Goal: Transaction & Acquisition: Purchase product/service

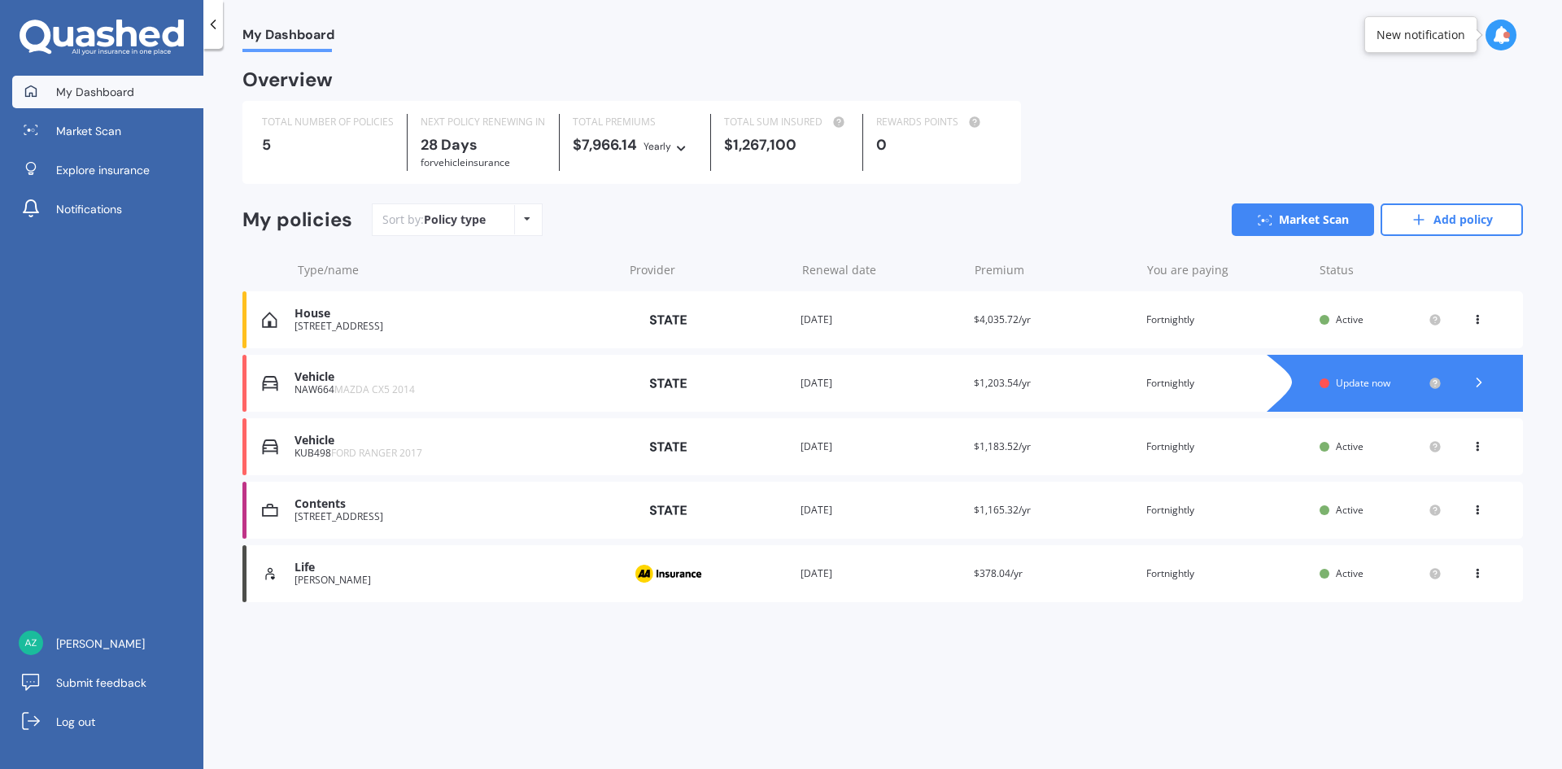
click at [340, 322] on div "[STREET_ADDRESS]" at bounding box center [454, 326] width 320 height 11
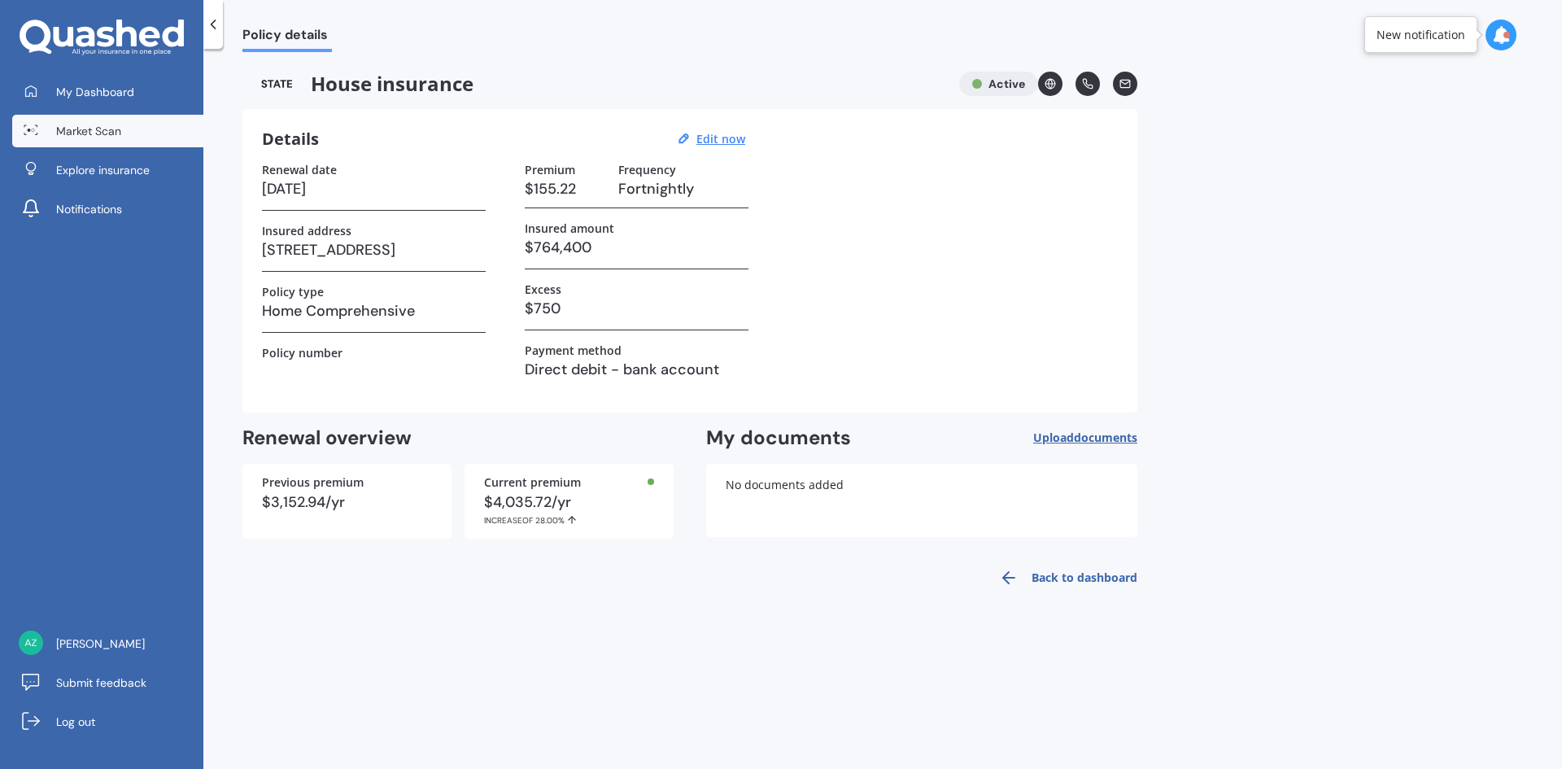
click at [102, 133] on span "Market Scan" at bounding box center [88, 131] width 65 height 16
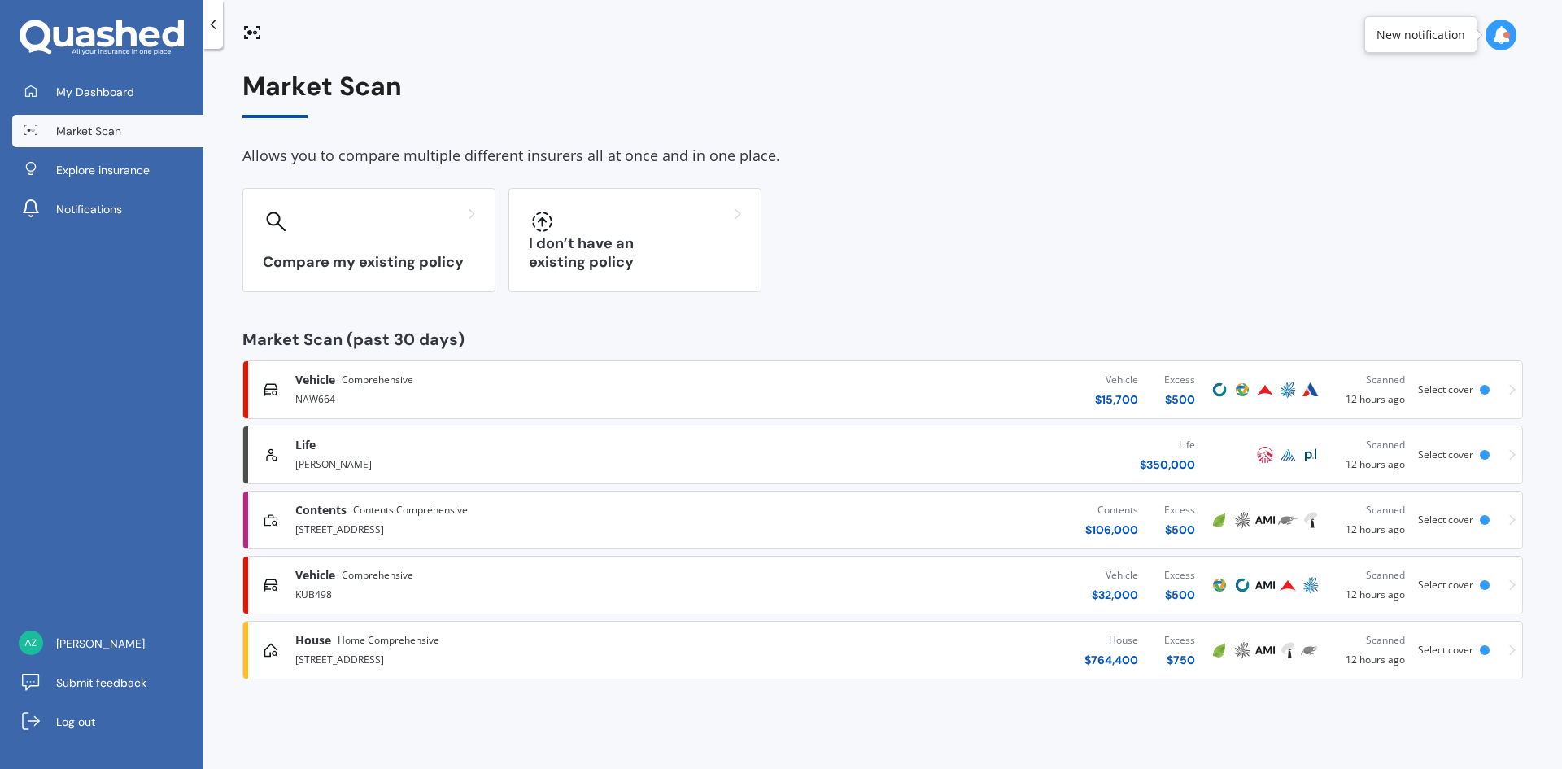
click at [358, 650] on div "[STREET_ADDRESS]" at bounding box center [515, 658] width 440 height 20
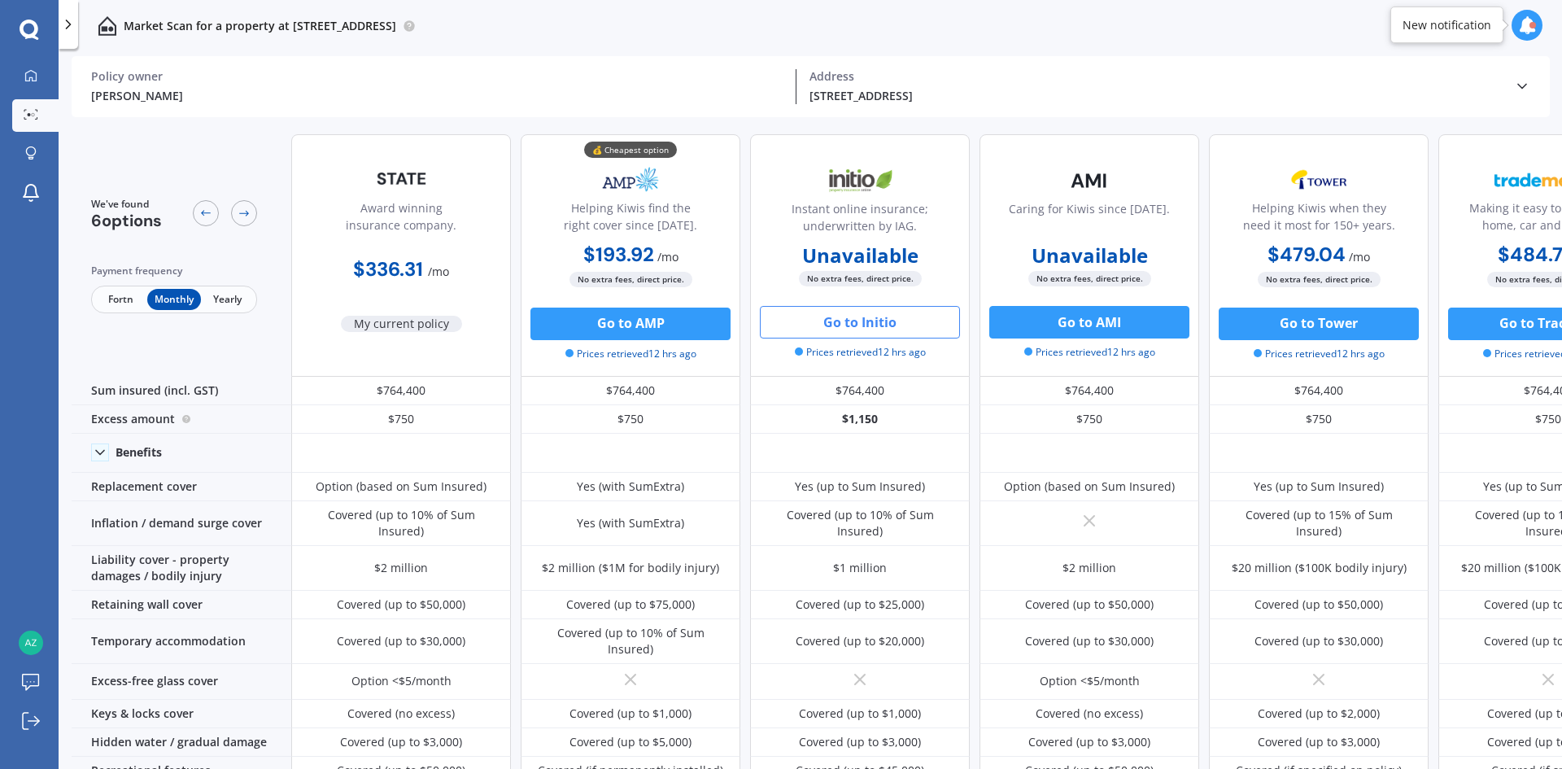
click at [231, 299] on span "Yearly" at bounding box center [227, 299] width 53 height 21
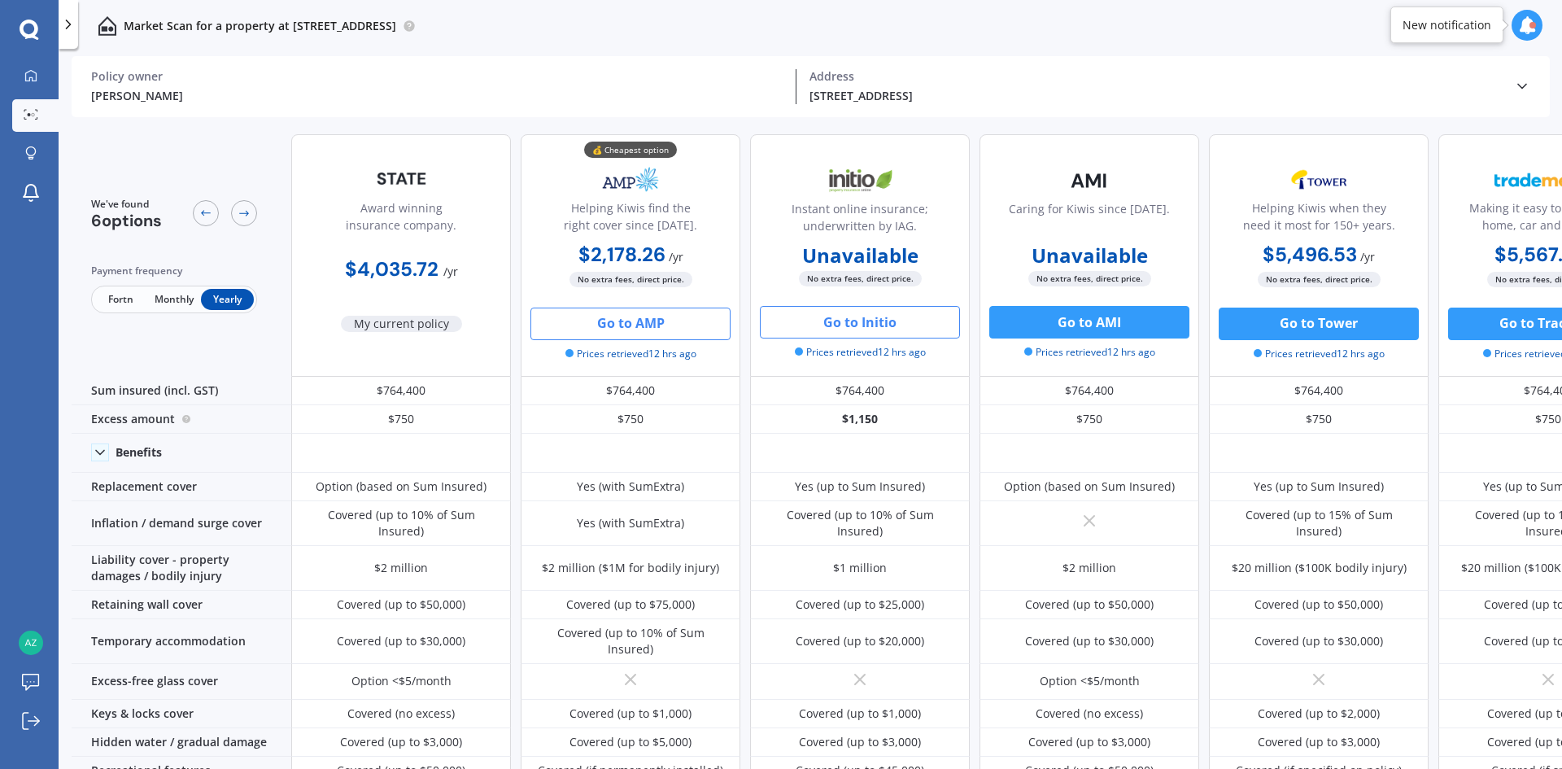
click at [689, 322] on button "Go to AMP" at bounding box center [630, 323] width 200 height 33
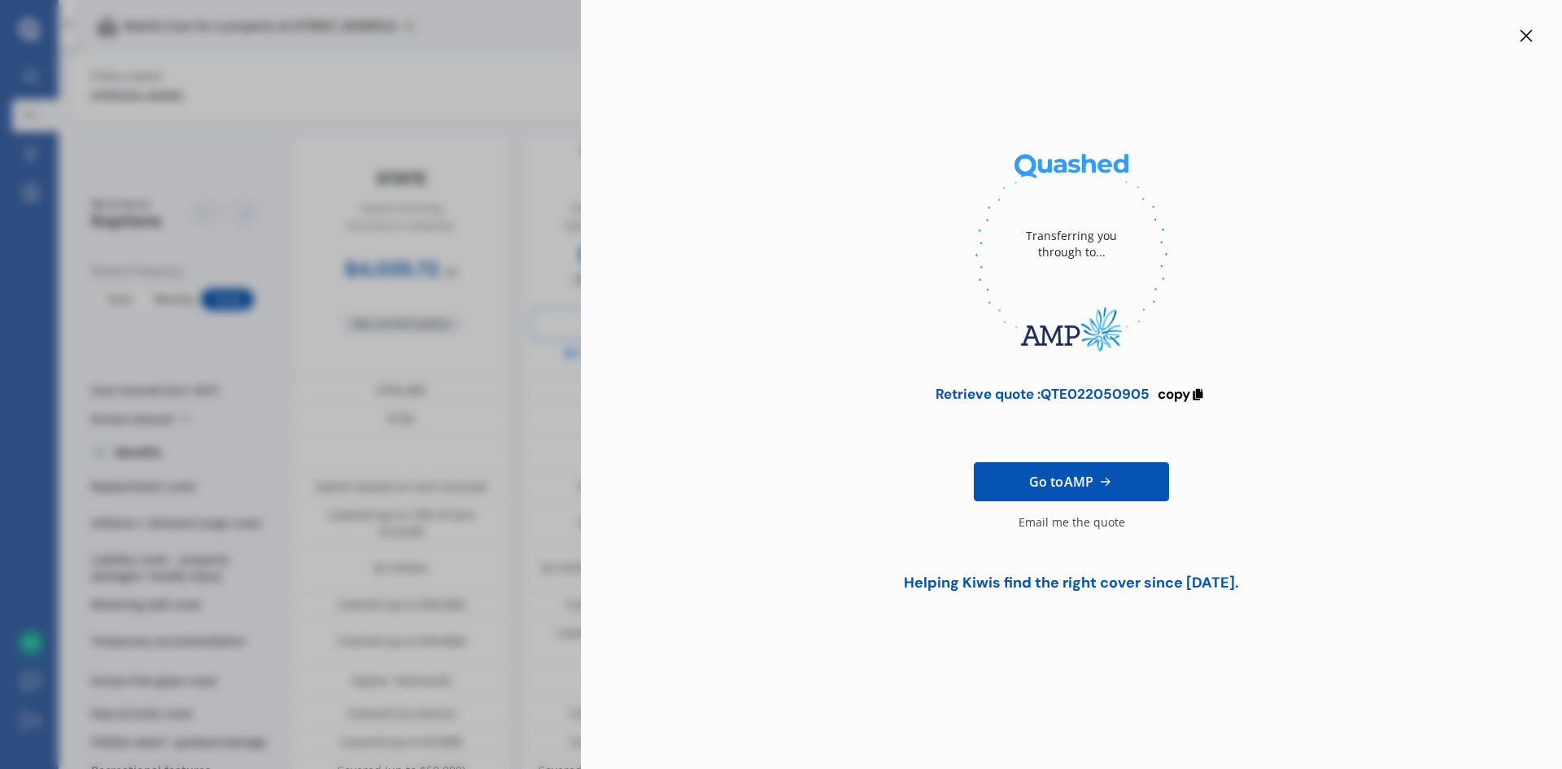
click at [1103, 474] on icon at bounding box center [1105, 481] width 17 height 16
click at [1167, 274] on icon at bounding box center [1072, 255] width 276 height 276
click at [1530, 39] on icon at bounding box center [1526, 36] width 12 height 12
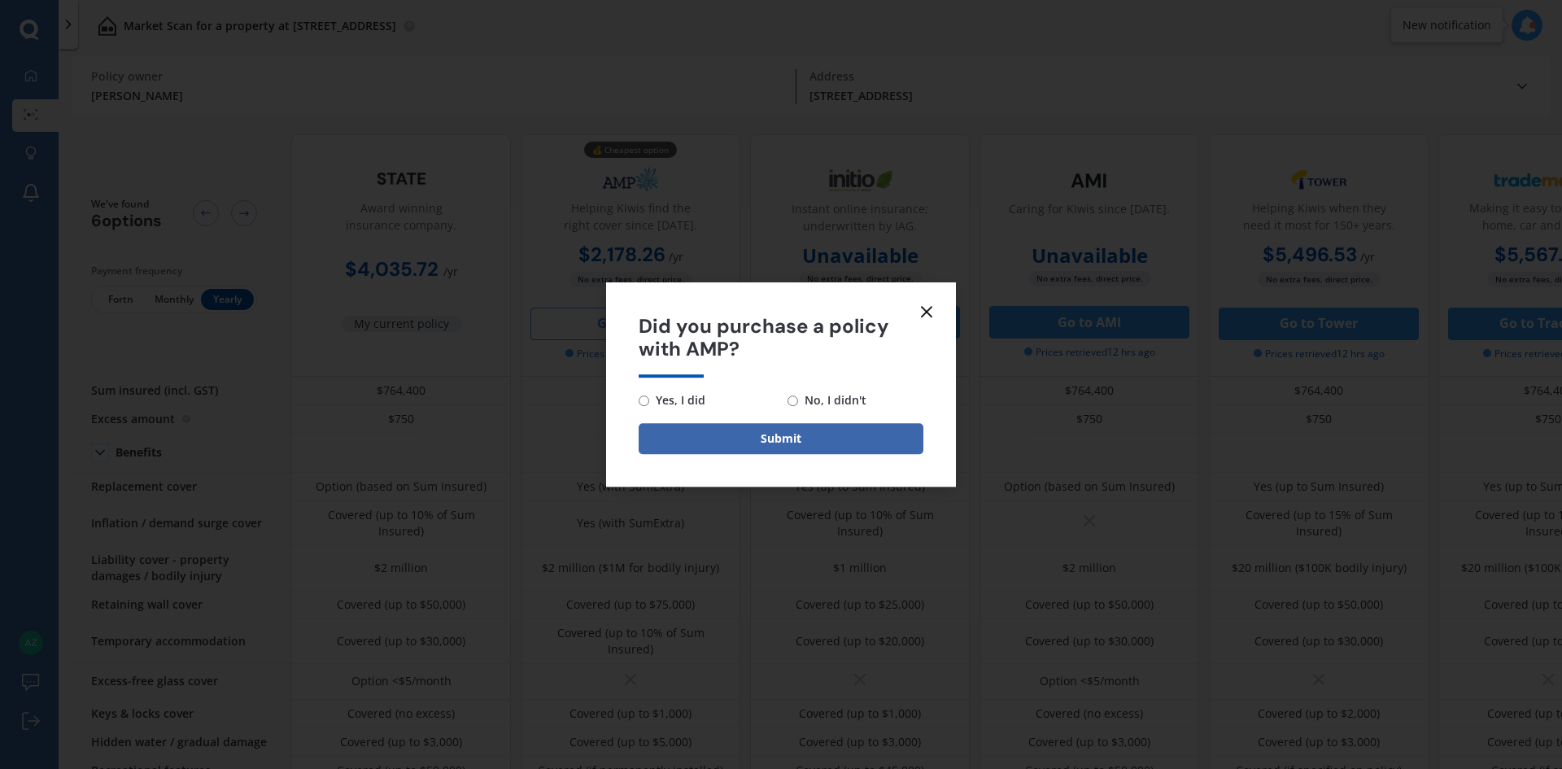
click at [940, 303] on form "Did you purchase a policy with AMP? Yes, I did No, I didn't Submit" at bounding box center [781, 384] width 350 height 205
click at [801, 400] on span "No, I didn't" at bounding box center [832, 400] width 68 height 20
click at [798, 400] on input "No, I didn't" at bounding box center [792, 400] width 11 height 11
radio input "true"
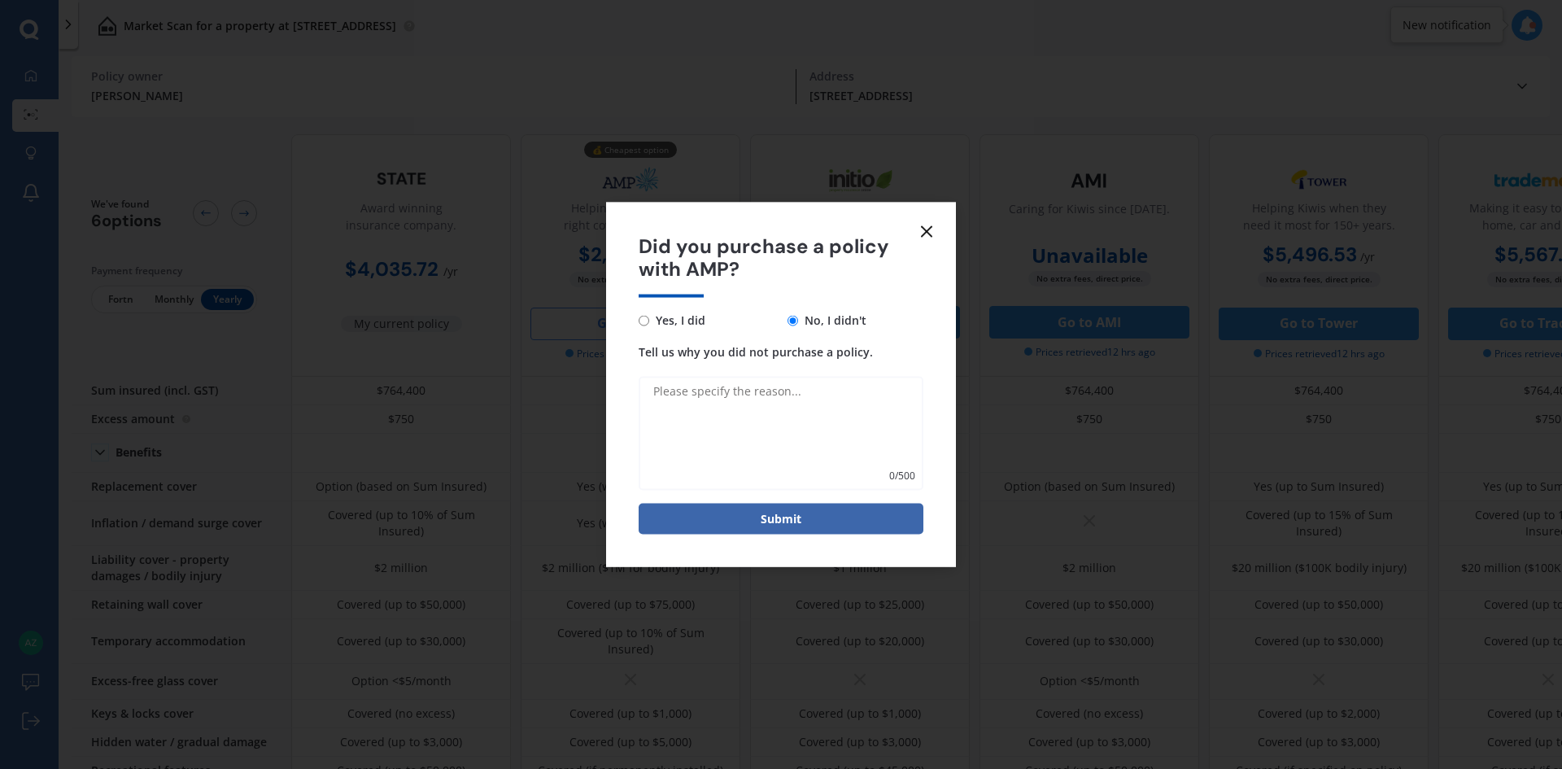
click at [924, 238] on icon at bounding box center [927, 231] width 20 height 20
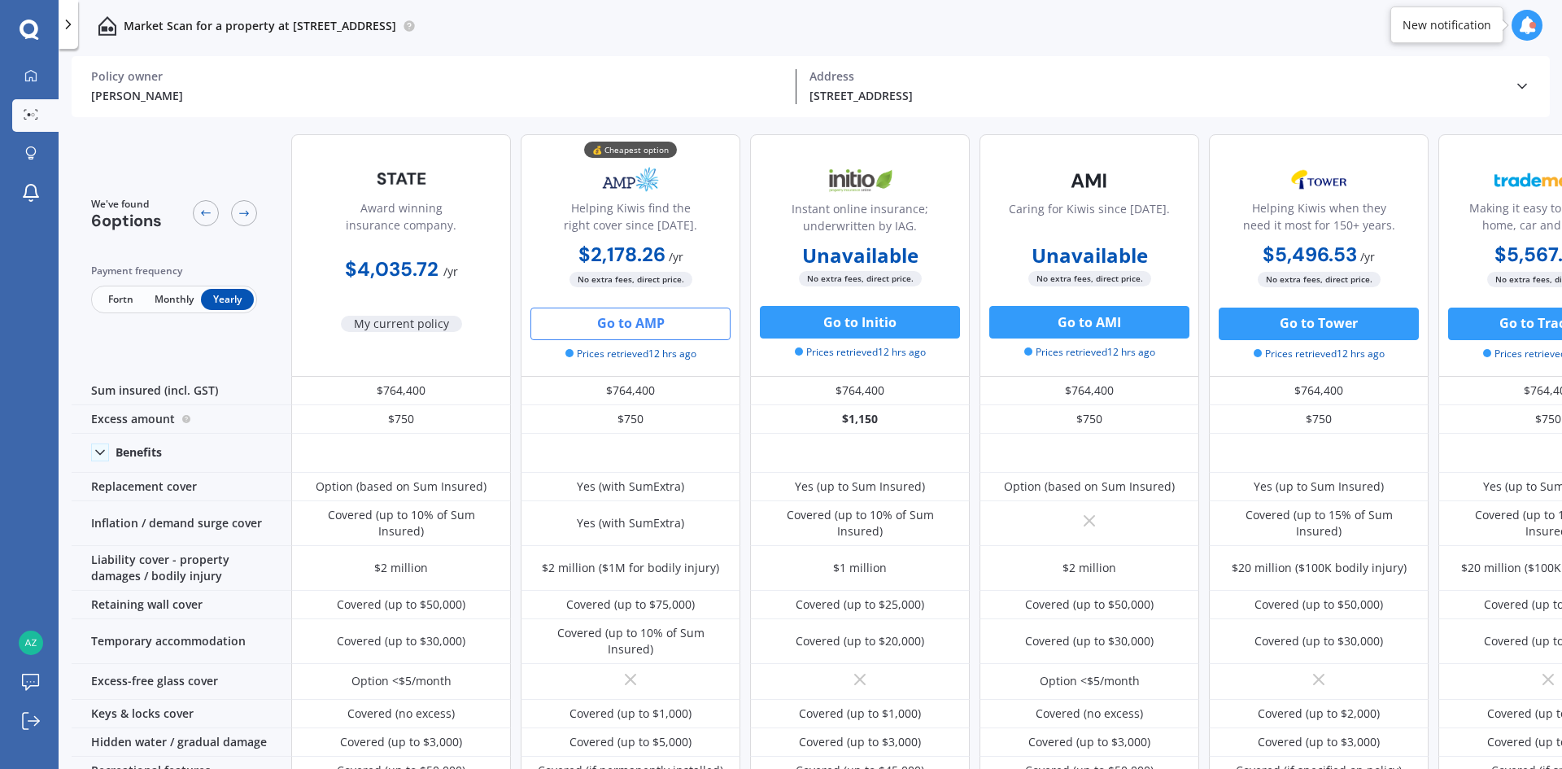
click at [619, 322] on button "Go to AMP" at bounding box center [630, 323] width 200 height 33
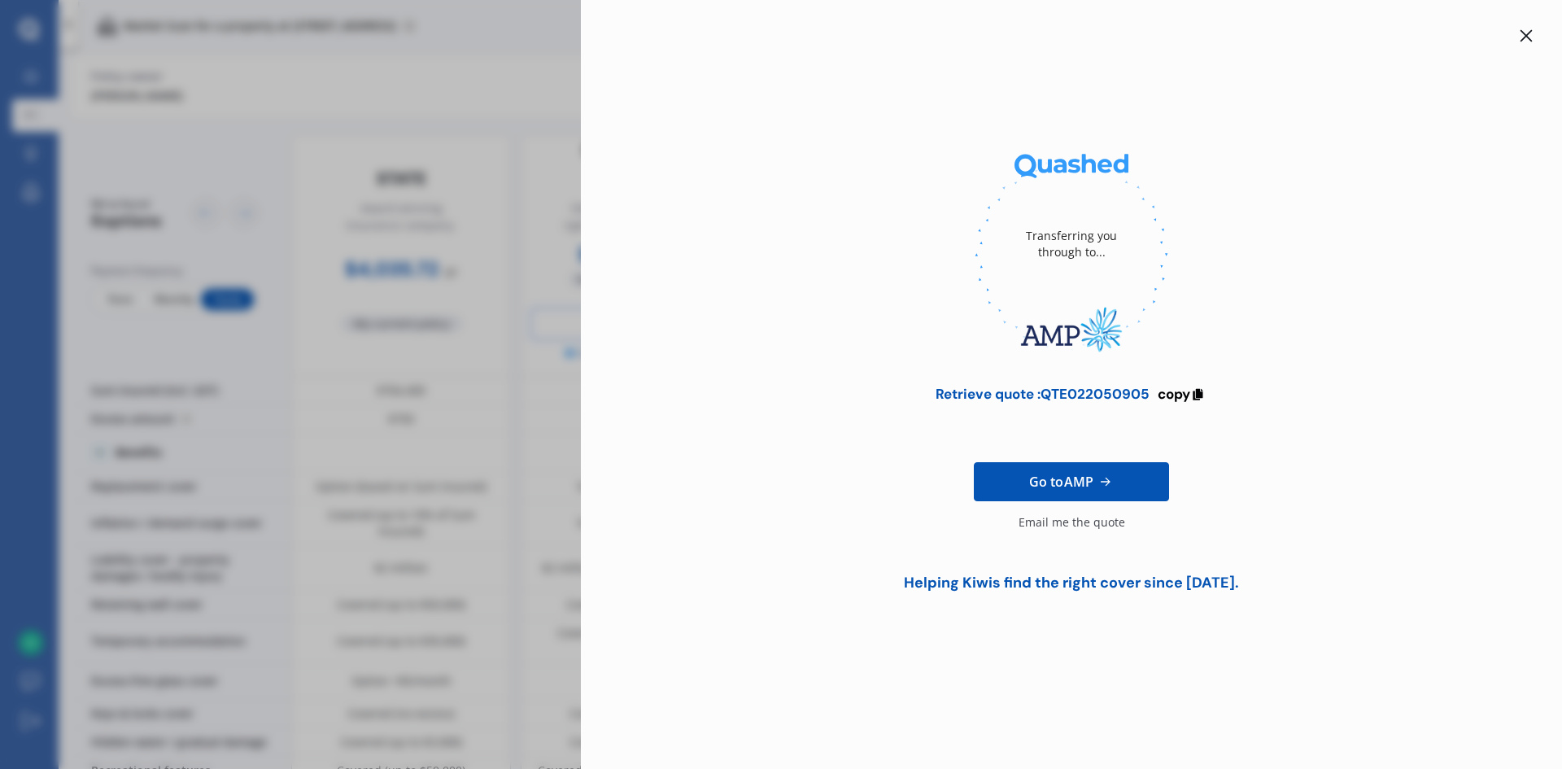
click at [1522, 36] on icon at bounding box center [1526, 35] width 13 height 13
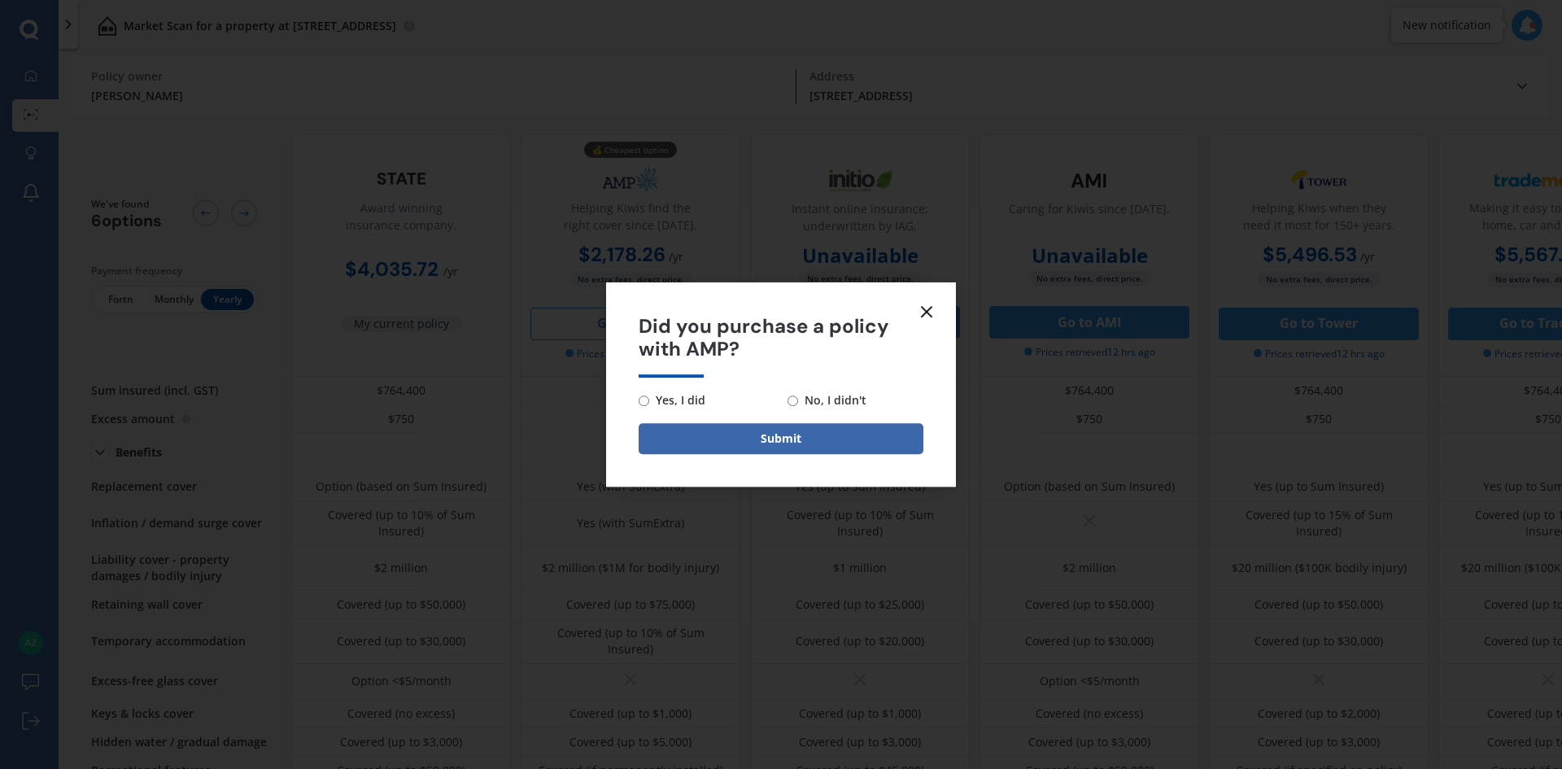
click at [922, 311] on icon at bounding box center [927, 312] width 20 height 20
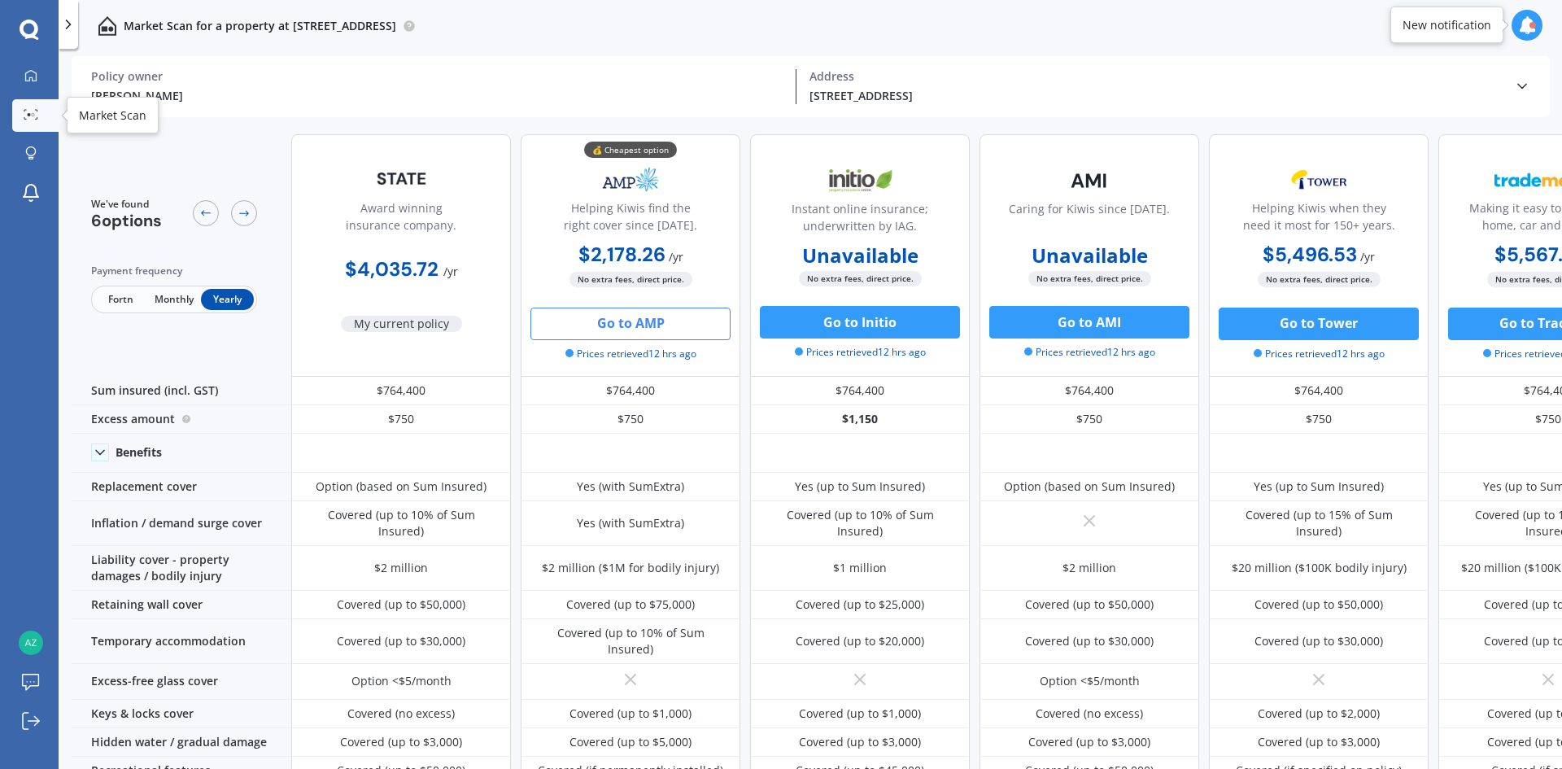
click at [43, 128] on link "Market Scan" at bounding box center [35, 115] width 46 height 33
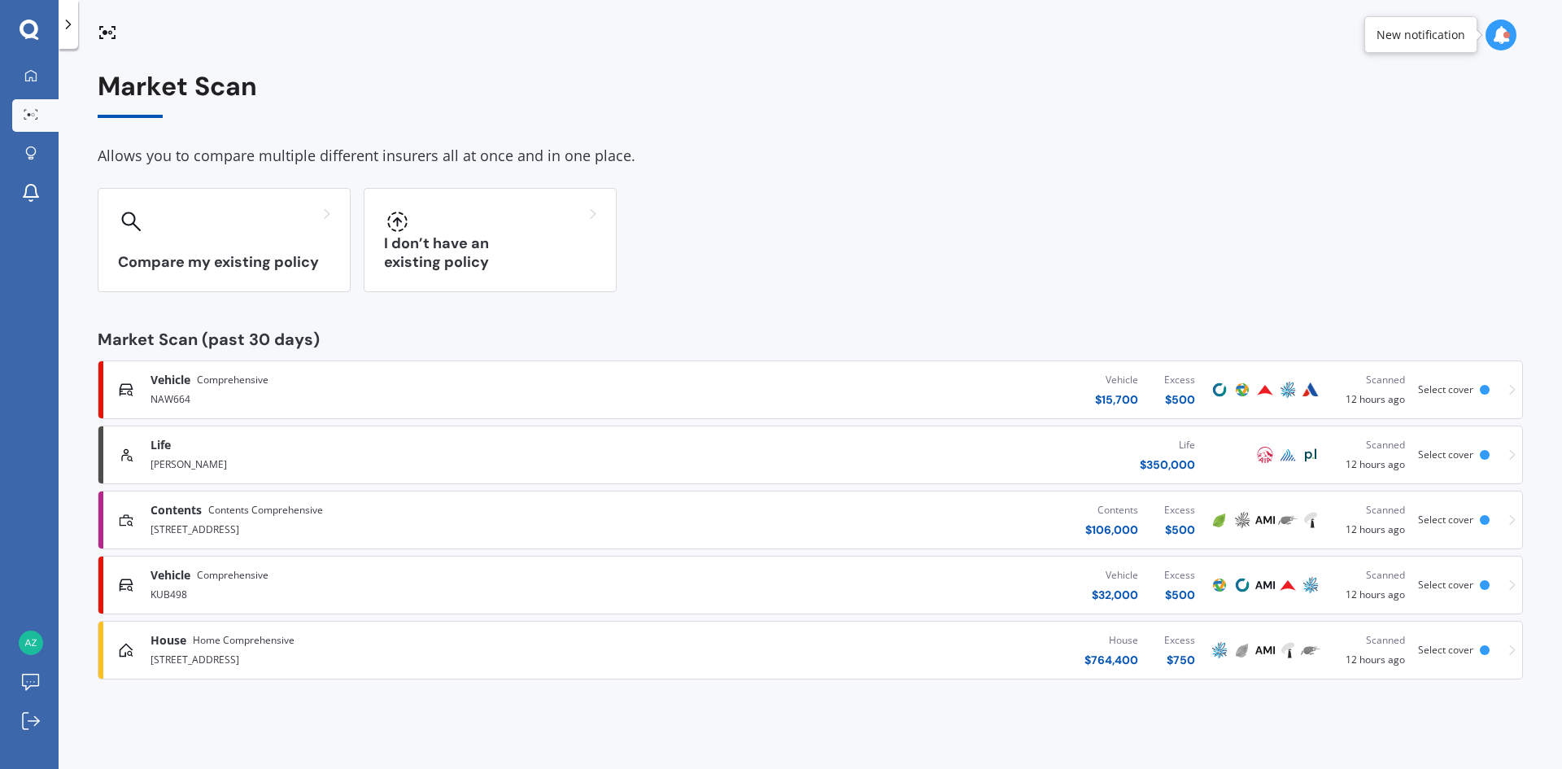
click at [170, 652] on div "[STREET_ADDRESS]" at bounding box center [406, 658] width 512 height 20
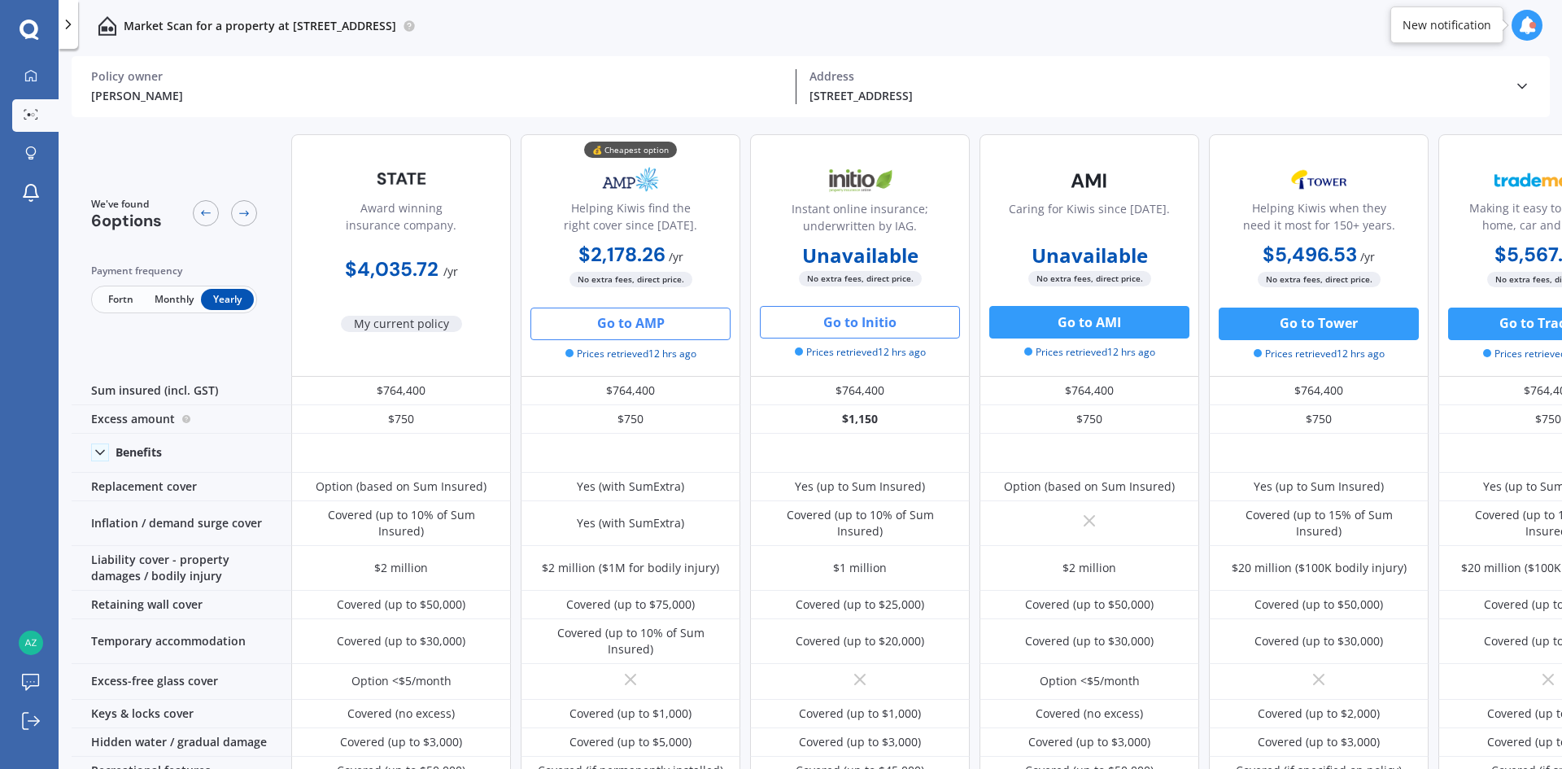
click at [892, 321] on button "Go to Initio" at bounding box center [860, 322] width 200 height 33
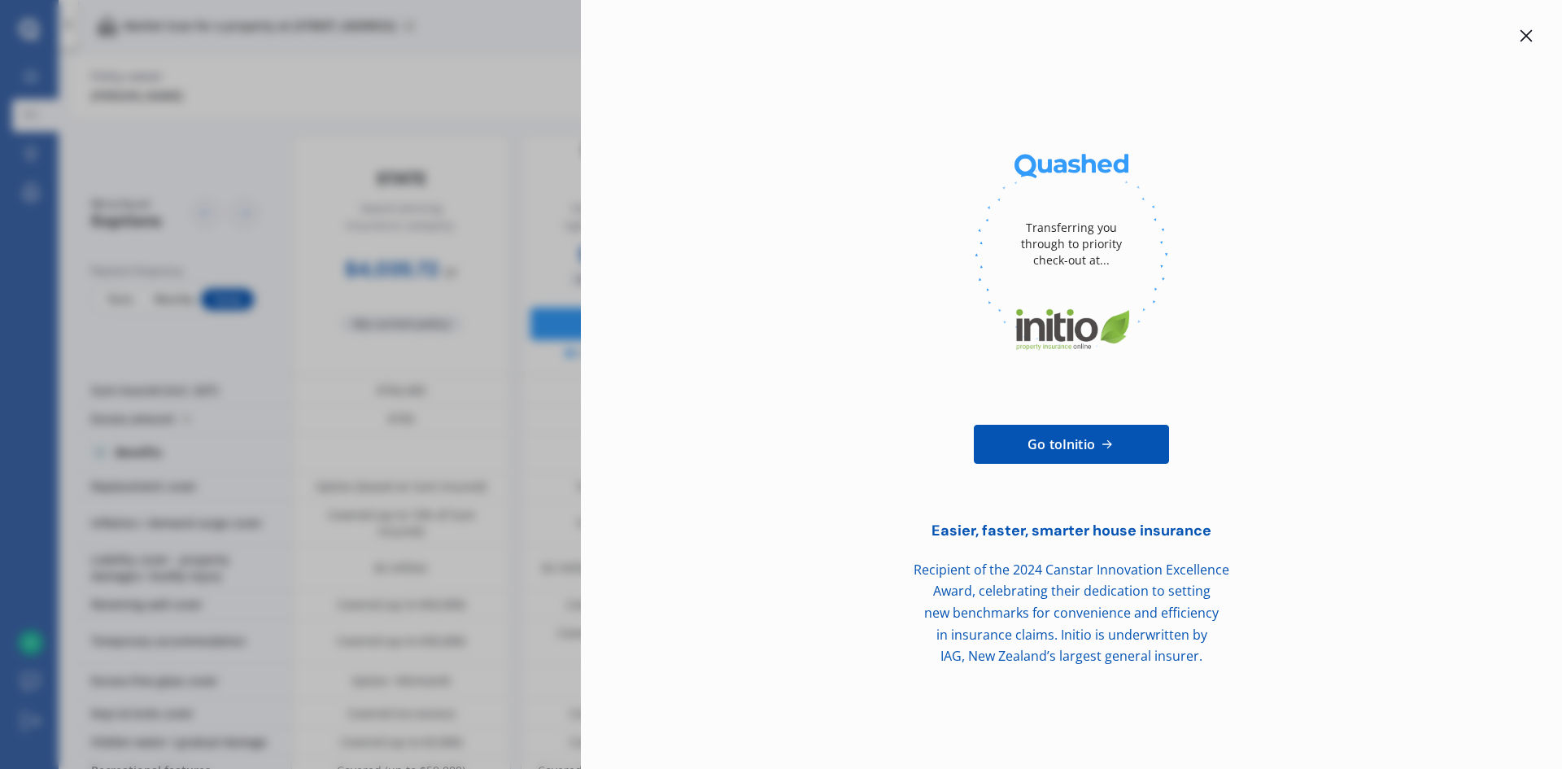
drag, startPoint x: 1524, startPoint y: 37, endPoint x: 1502, endPoint y: 33, distance: 21.5
click at [1511, 34] on div at bounding box center [1071, 36] width 929 height 20
